Goal: Task Accomplishment & Management: Manage account settings

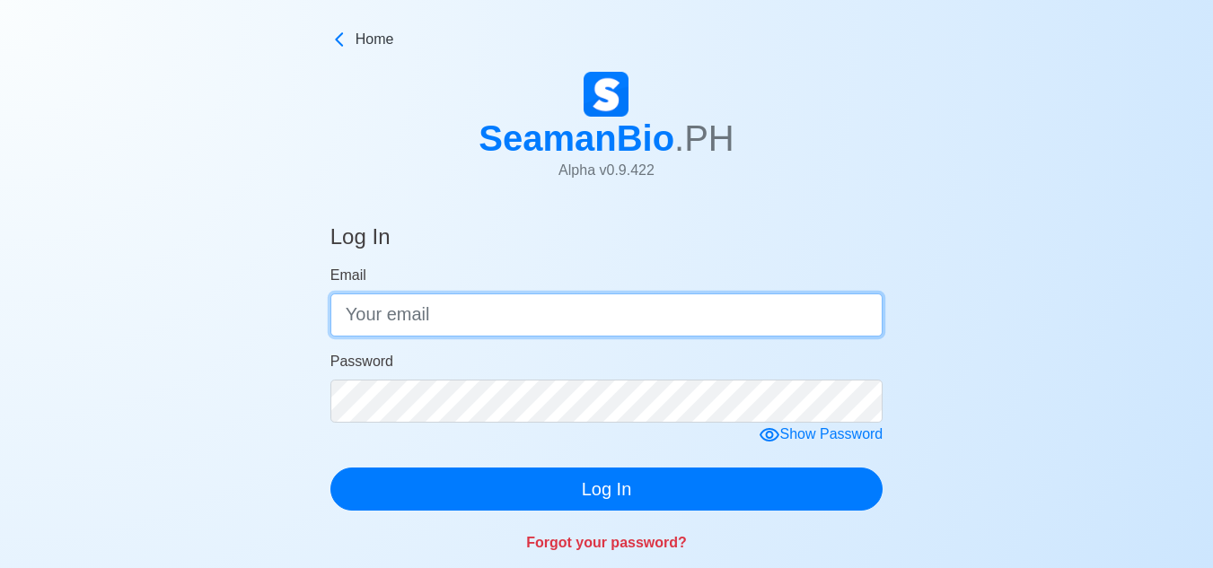
click at [416, 309] on input "Email" at bounding box center [606, 315] width 553 height 43
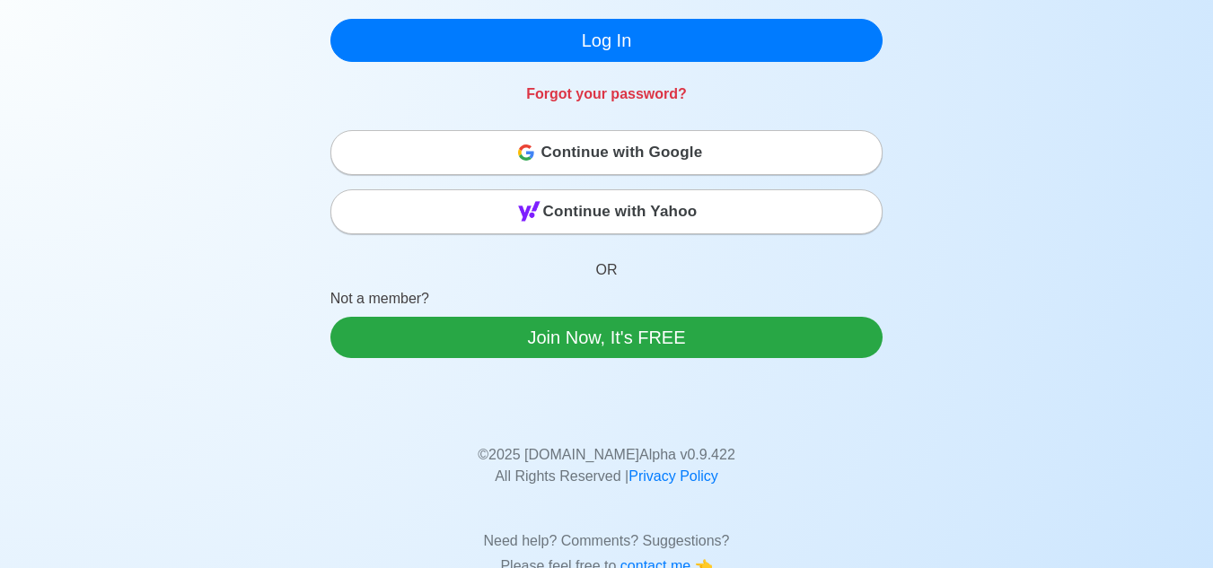
click at [540, 157] on div "Continue with Google" at bounding box center [606, 153] width 551 height 36
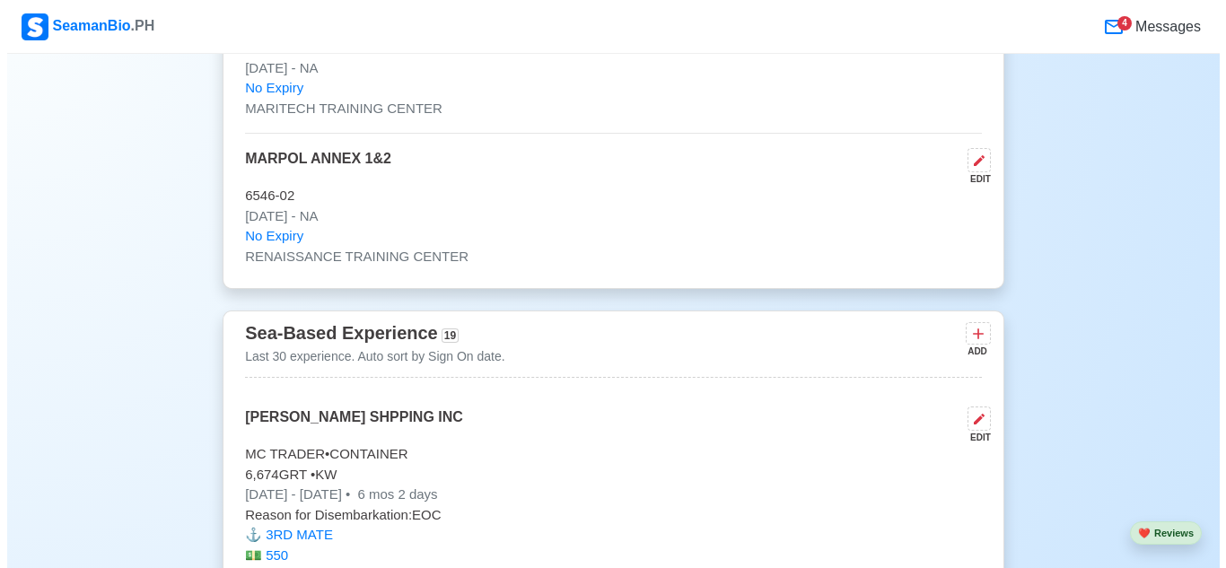
scroll to position [6194, 0]
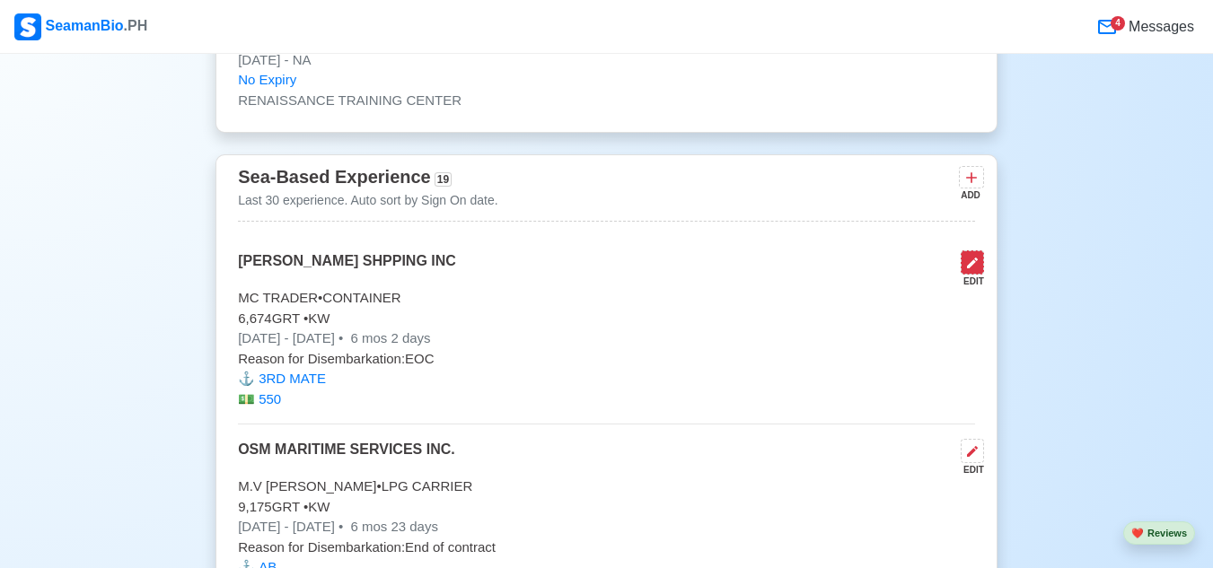
click at [971, 270] on icon at bounding box center [972, 263] width 14 height 14
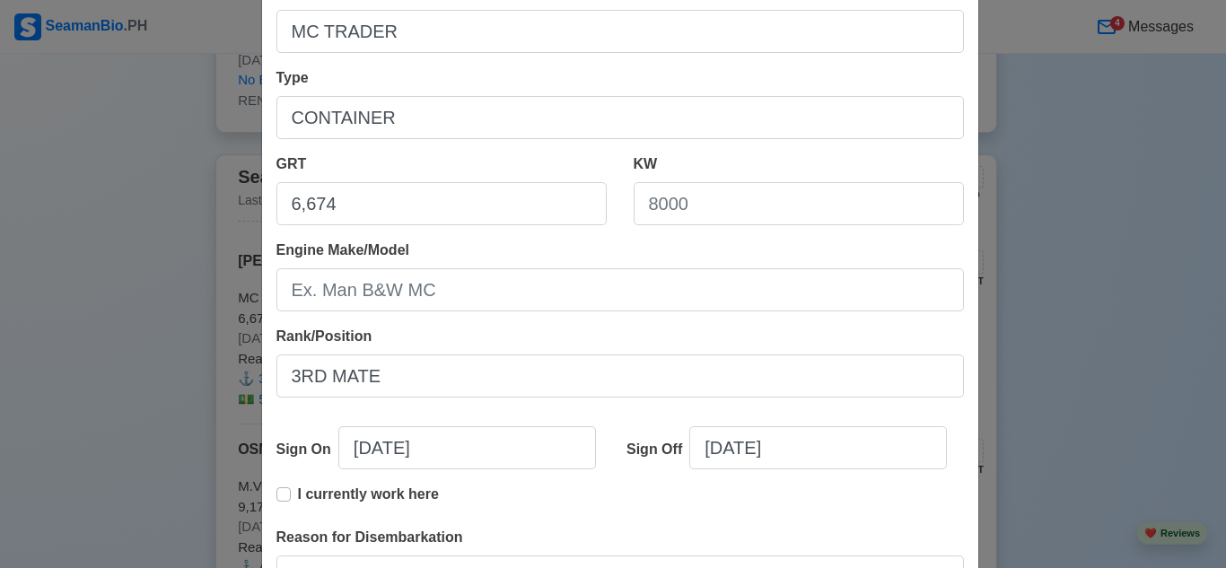
scroll to position [359, 0]
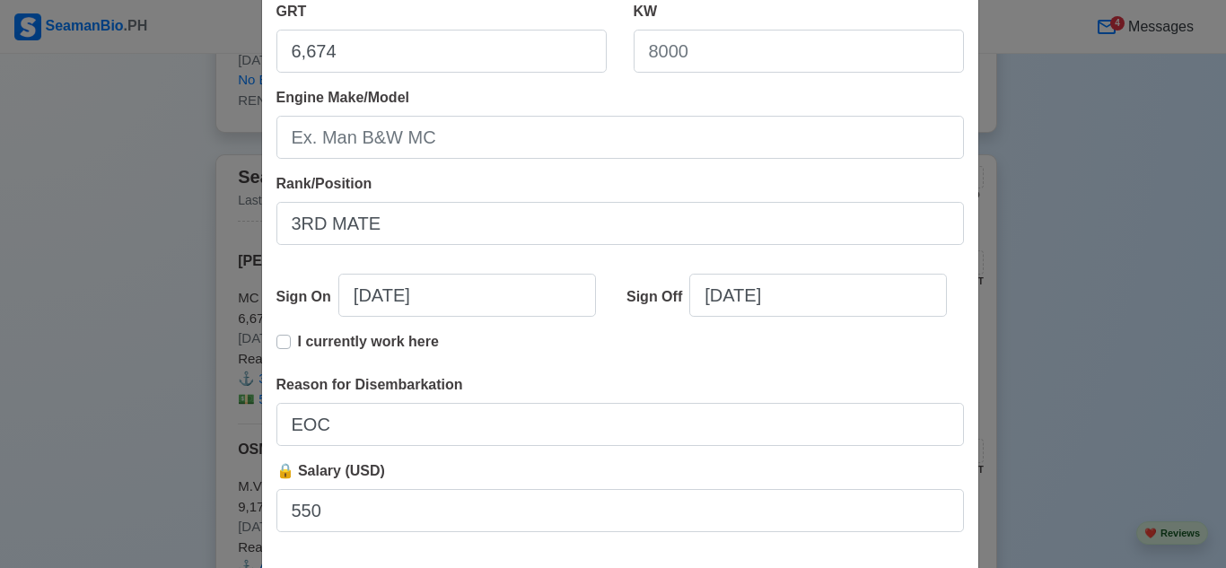
click at [1102, 179] on div "Edit Experience Shipping Agency MORETA SHPPING INC Vessel Name MC TRADER Type C…" at bounding box center [613, 284] width 1226 height 568
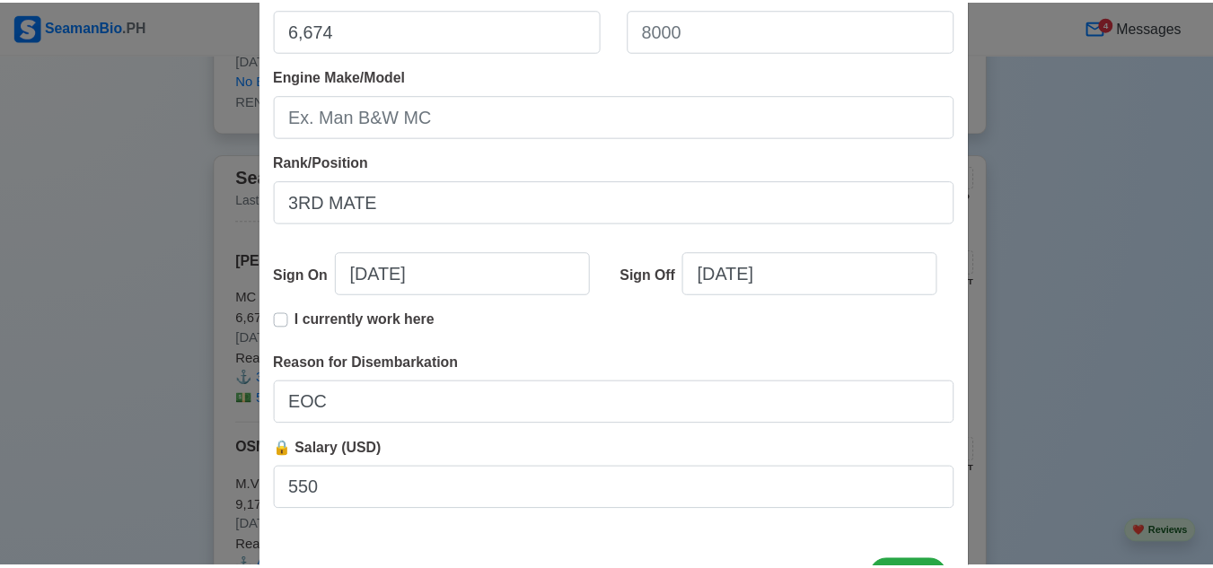
scroll to position [455, 0]
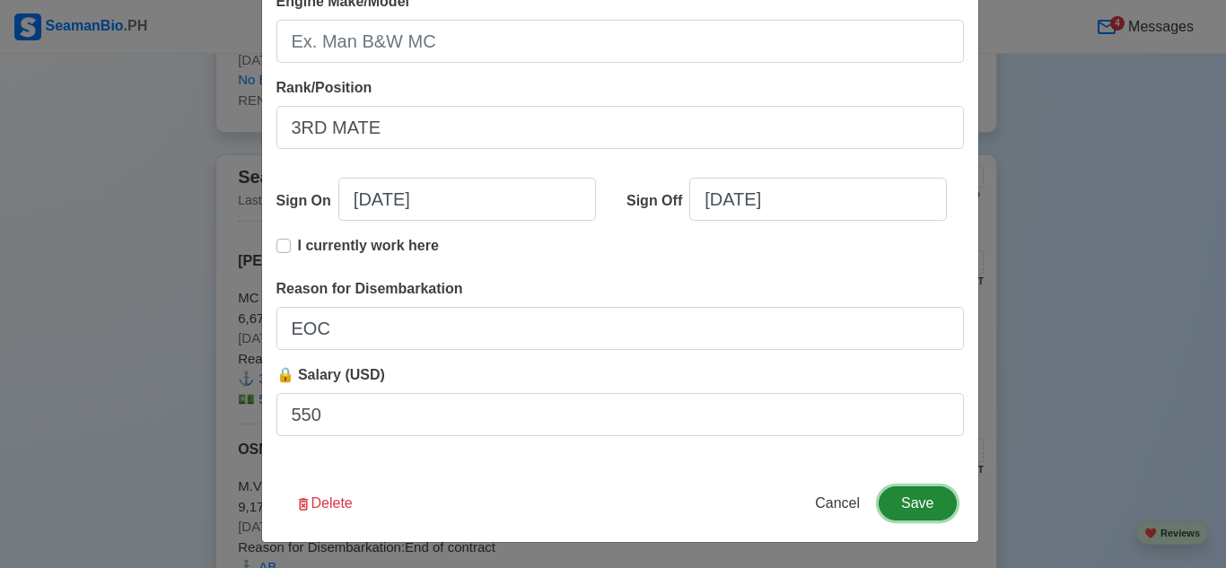
click at [922, 505] on button "Save" at bounding box center [917, 504] width 77 height 34
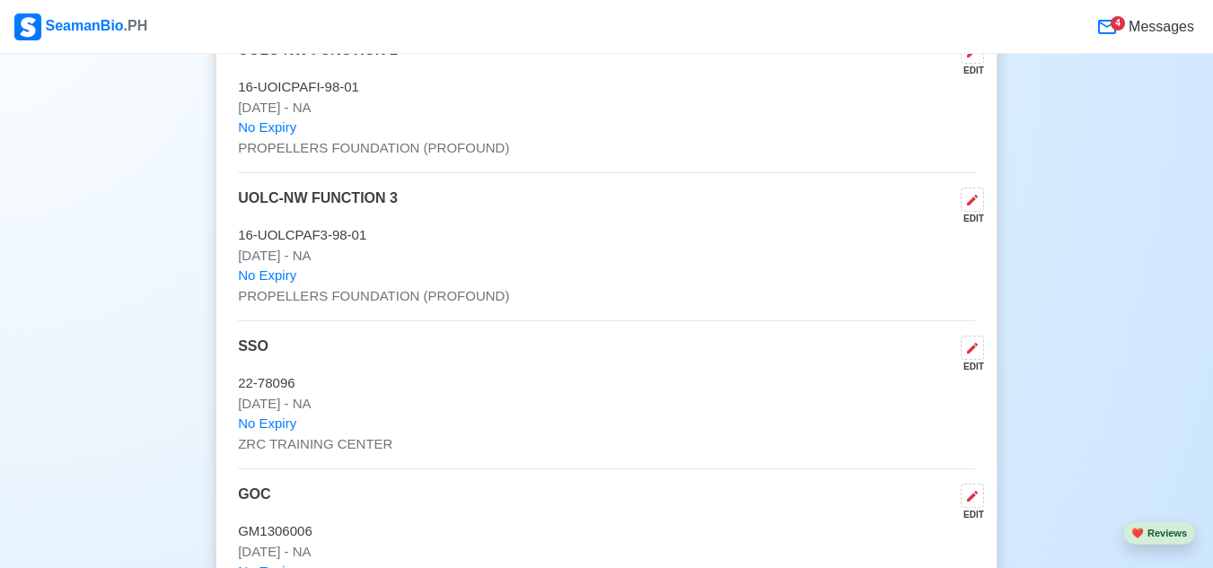
scroll to position [4848, 0]
